Goal: Ask a question: Seek information or help from site administrators or community

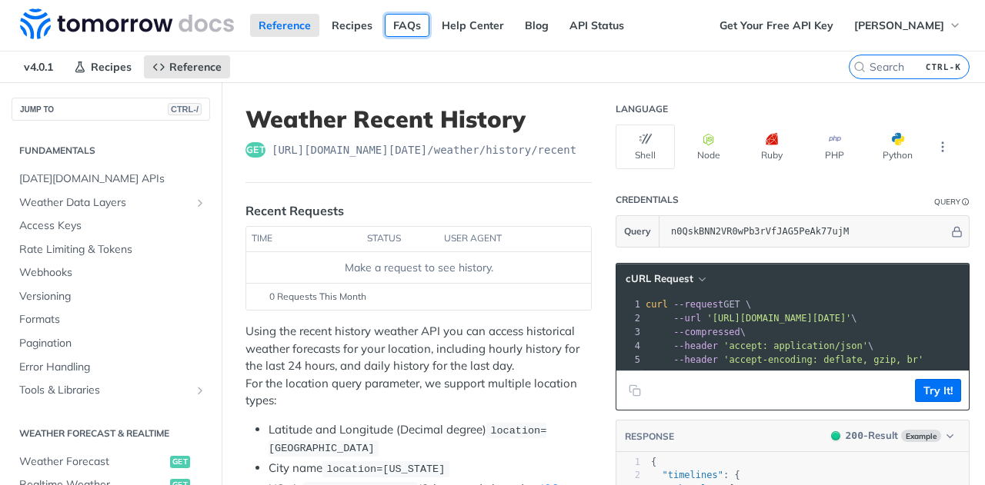
click at [407, 30] on link "FAQs" at bounding box center [407, 25] width 45 height 23
